Goal: Task Accomplishment & Management: Use online tool/utility

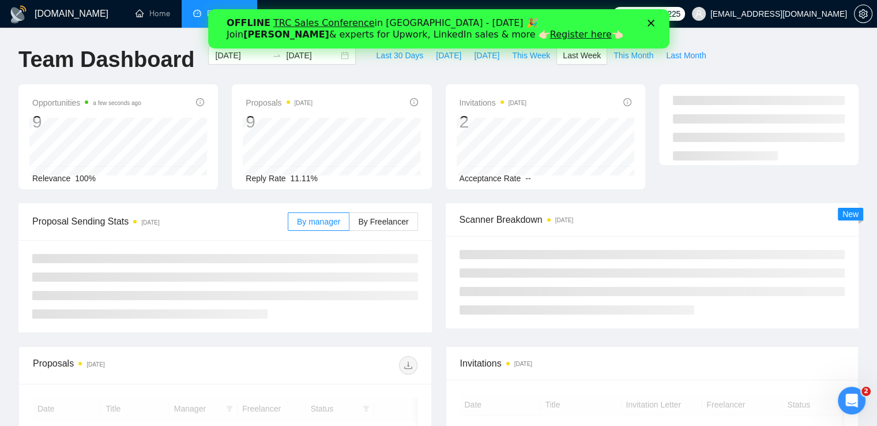
click at [654, 26] on div "Закрыть" at bounding box center [653, 23] width 12 height 7
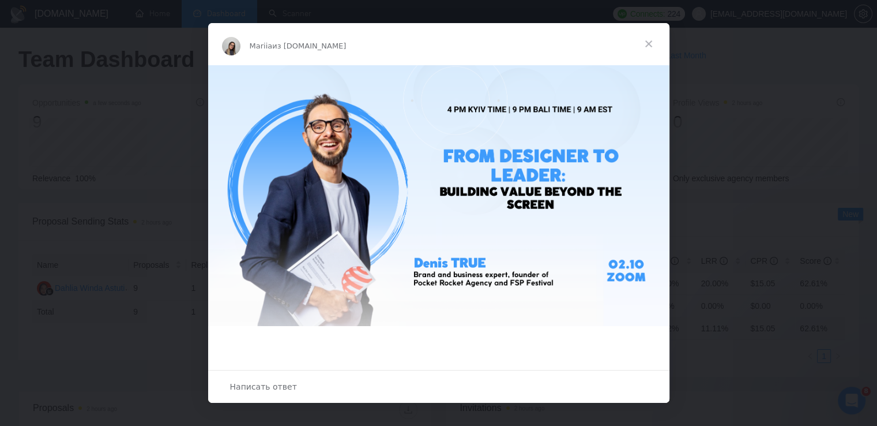
click at [653, 42] on span "Закрыть" at bounding box center [649, 44] width 42 height 42
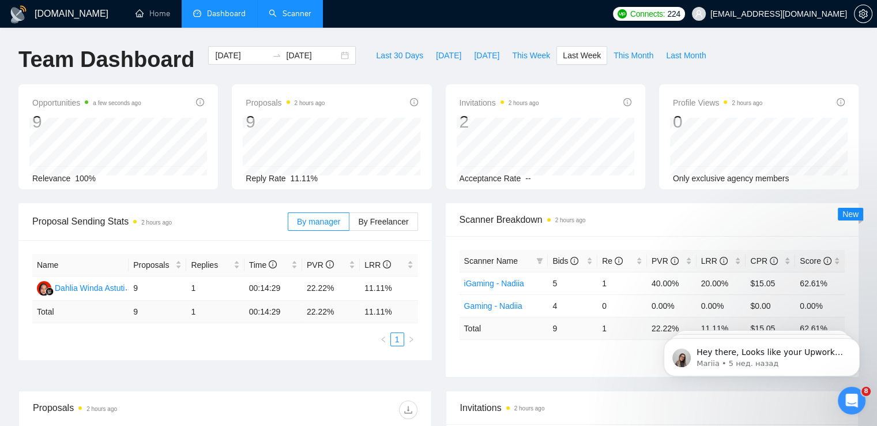
click at [287, 9] on link "Scanner" at bounding box center [290, 14] width 43 height 10
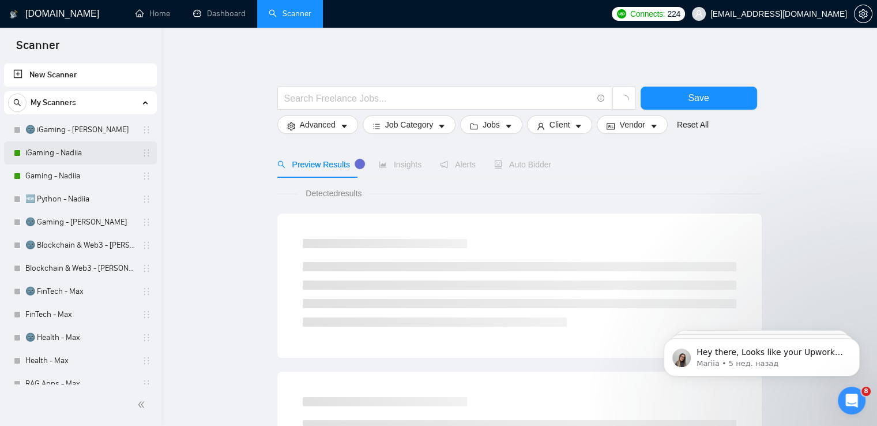
click at [75, 156] on link "iGaming - Nadiia" at bounding box center [80, 152] width 110 height 23
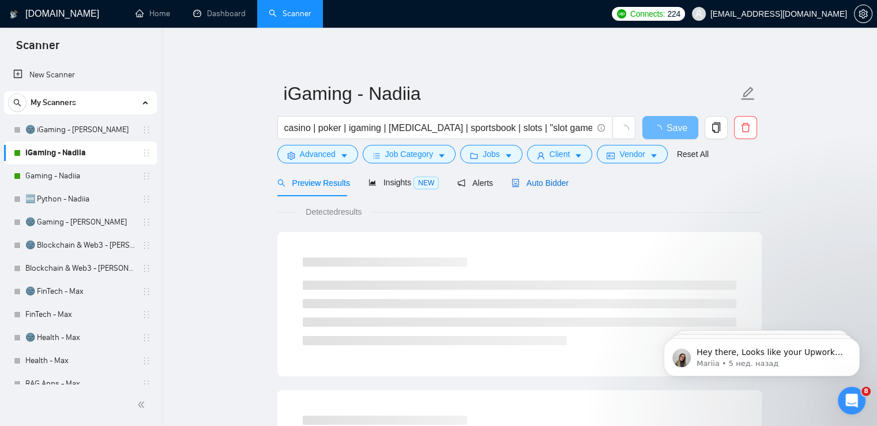
click at [549, 182] on span "Auto Bidder" at bounding box center [539, 182] width 57 height 9
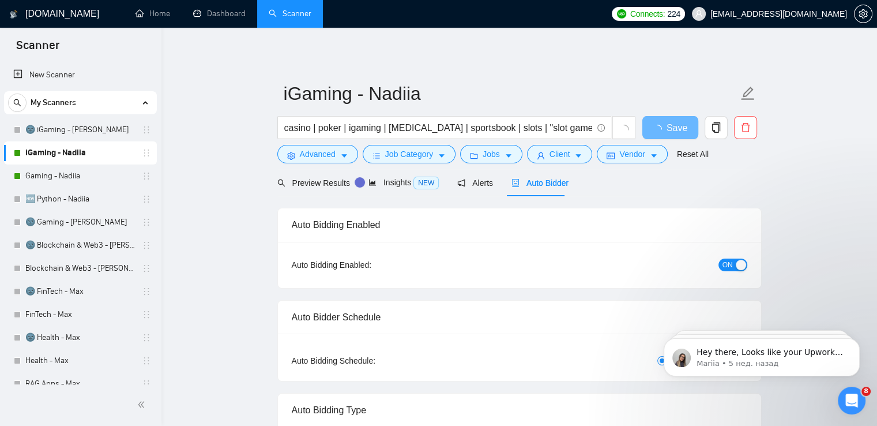
checkbox input "true"
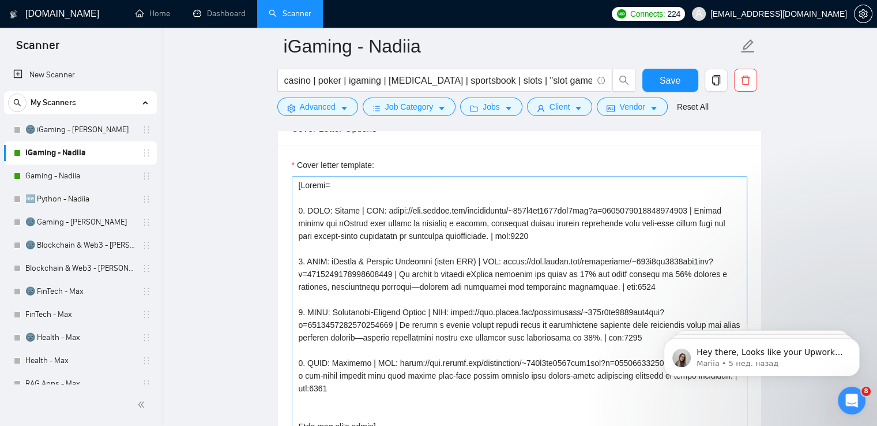
scroll to position [1312, 0]
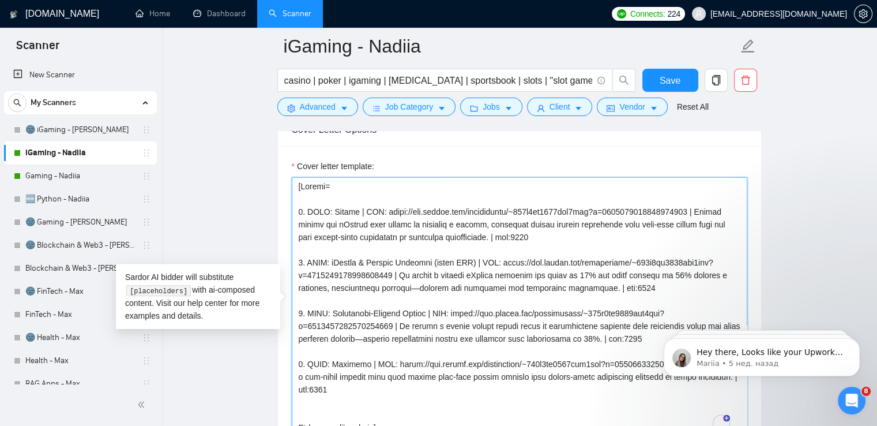
drag, startPoint x: 330, startPoint y: 205, endPoint x: 394, endPoint y: 387, distance: 193.3
click at [394, 387] on textarea "Cover letter template:" at bounding box center [520, 306] width 456 height 259
